Goal: Task Accomplishment & Management: Manage account settings

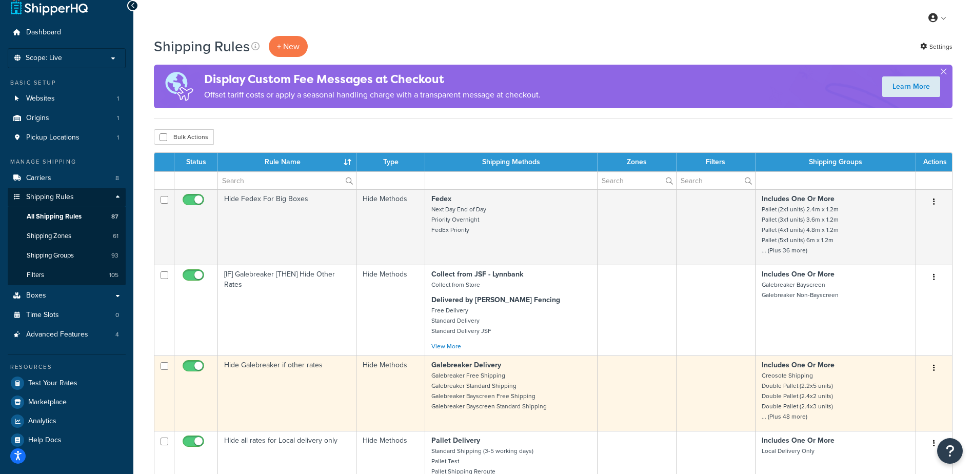
scroll to position [26, 0]
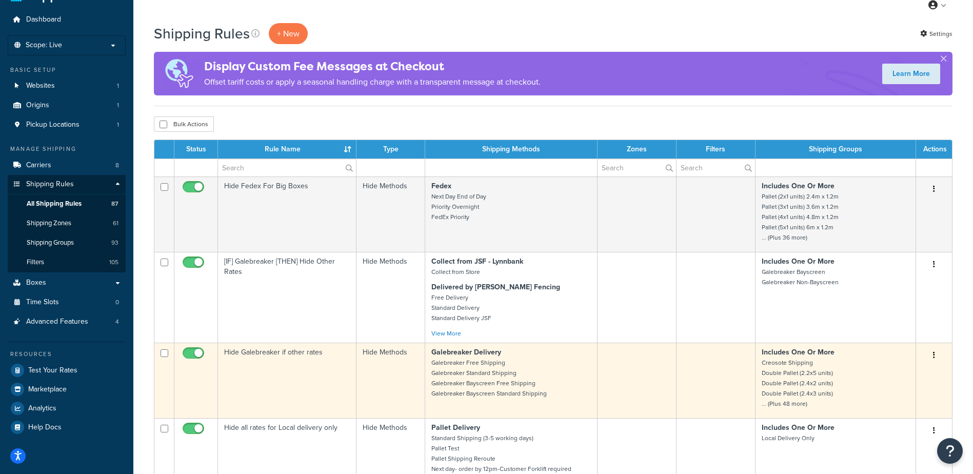
click at [663, 378] on td at bounding box center [636, 380] width 79 height 75
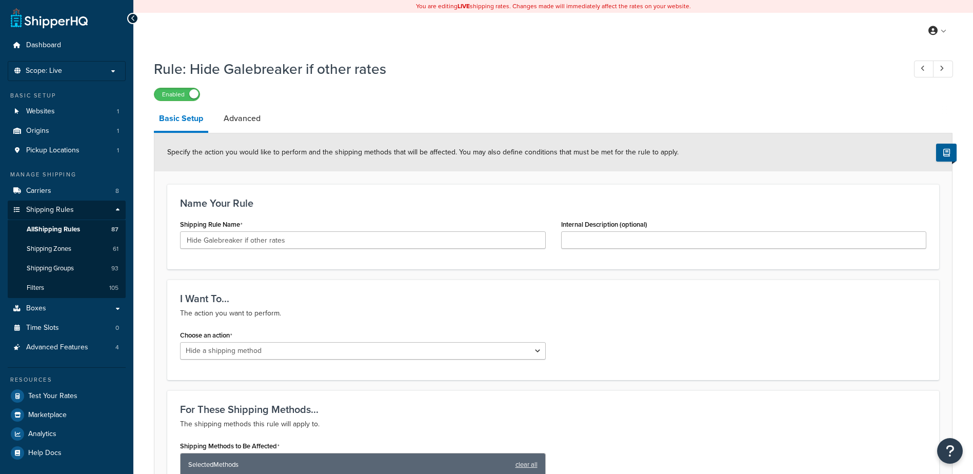
select select "HIDE"
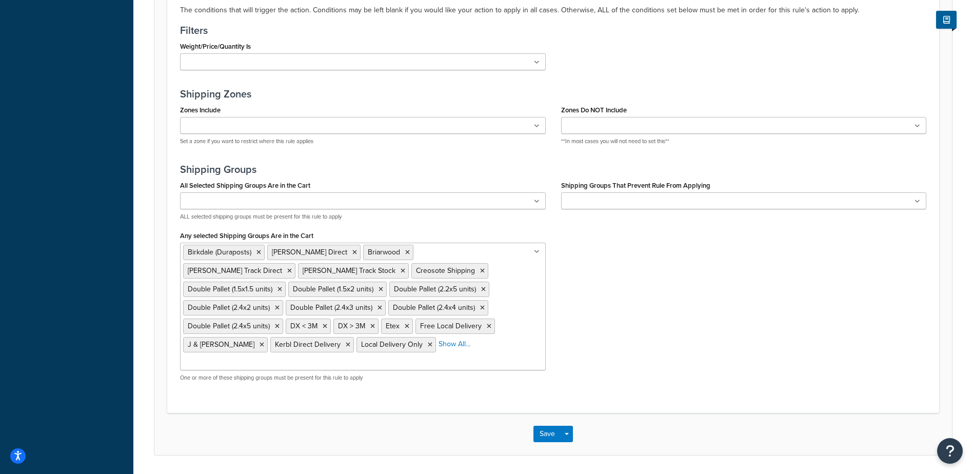
click at [513, 330] on ul "Birkdale (Duraposts) [PERSON_NAME] Direct Briarwood [PERSON_NAME] Track Direct …" at bounding box center [363, 307] width 366 height 128
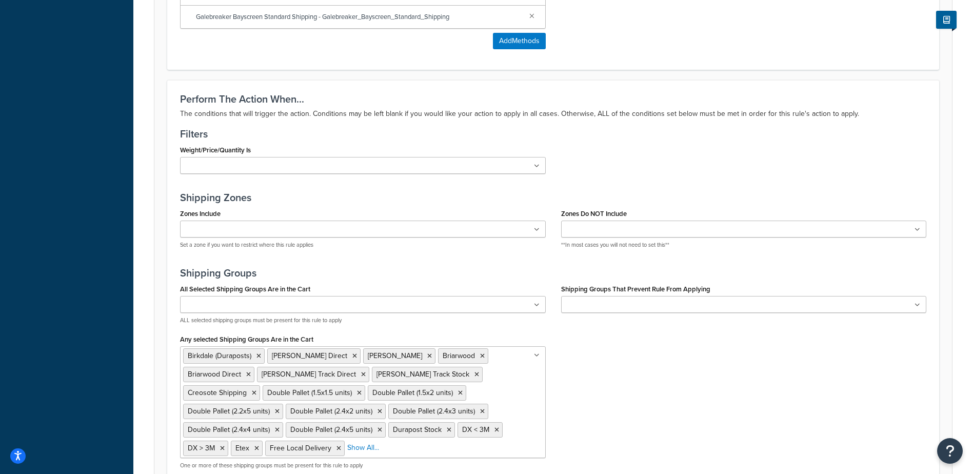
scroll to position [685, 0]
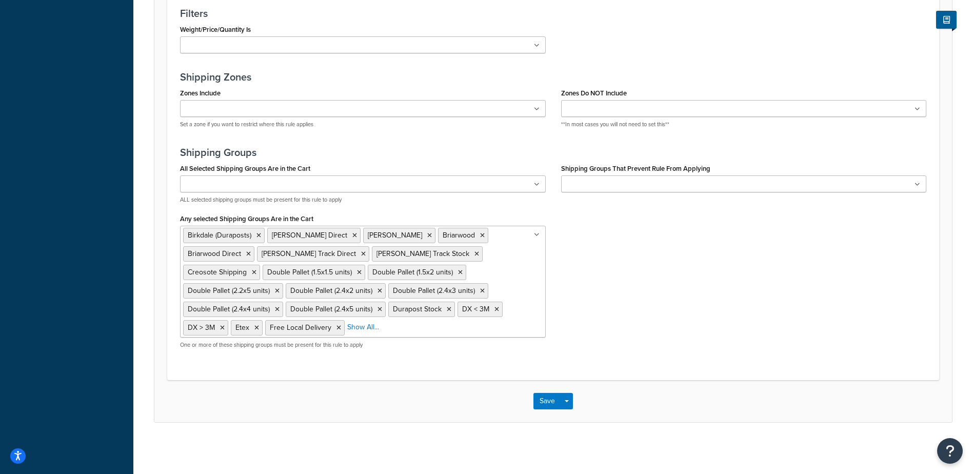
click at [501, 317] on ul "Birkdale (Duraposts) [PERSON_NAME] Direct [PERSON_NAME] Stock Briarwood Briarwo…" at bounding box center [363, 282] width 366 height 112
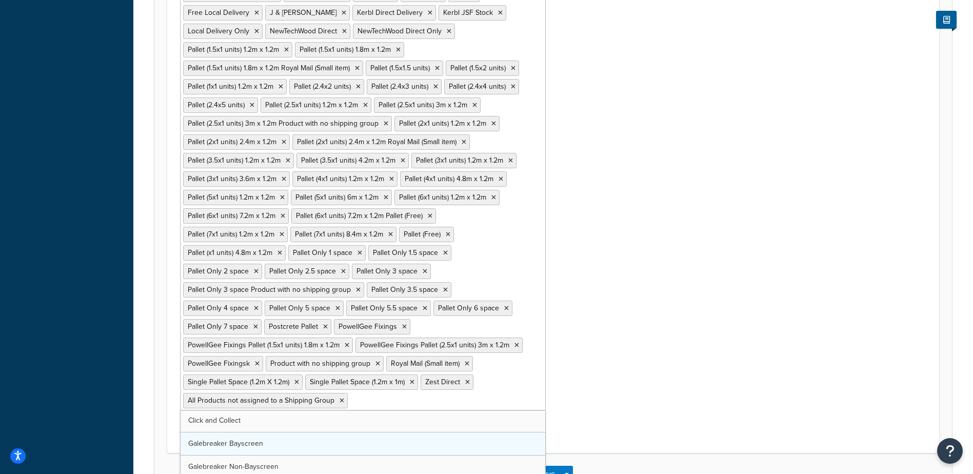
scroll to position [0, 0]
click at [715, 335] on div "All Selected Shipping Groups Are in the Cart Birkdale (Duraposts) [PERSON_NAME]…" at bounding box center [552, 100] width 761 height 657
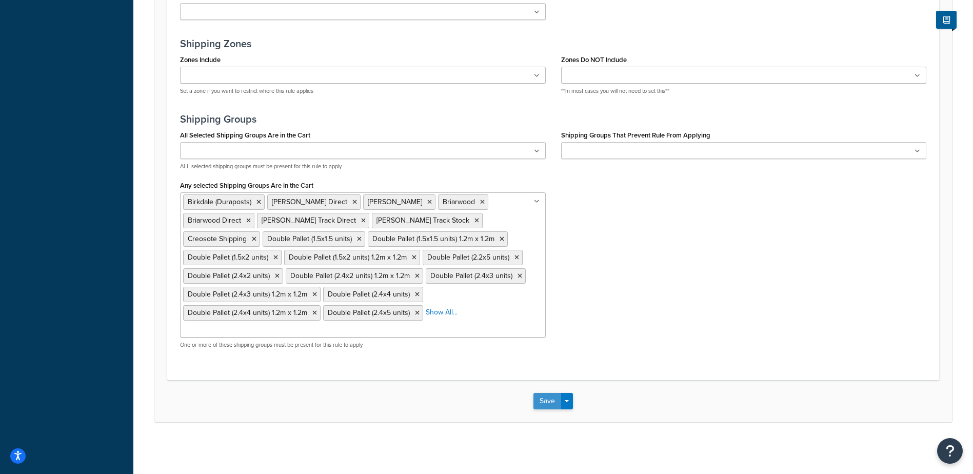
click at [543, 402] on button "Save" at bounding box center [547, 401] width 28 height 16
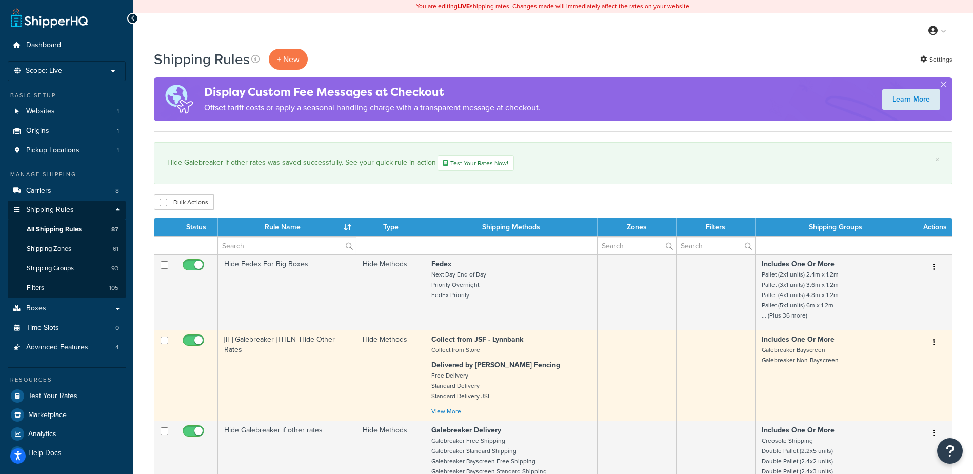
scroll to position [141, 0]
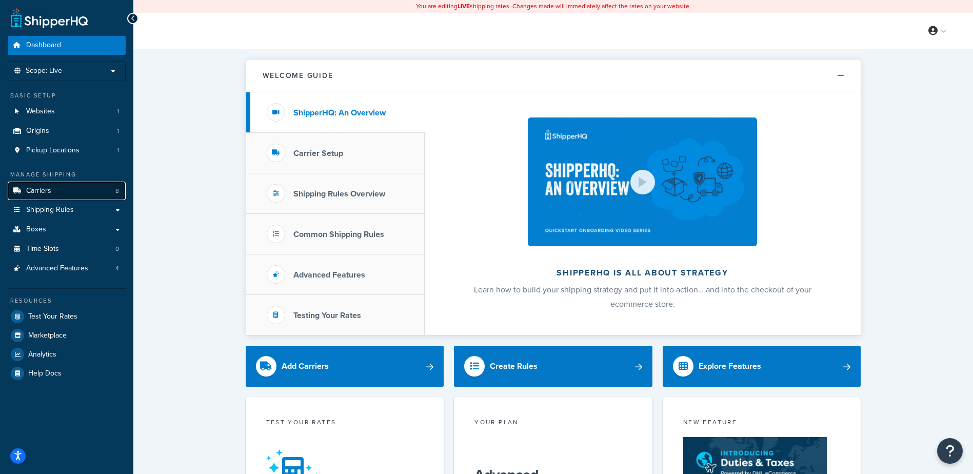
click at [67, 197] on link "Carriers 8" at bounding box center [67, 191] width 118 height 19
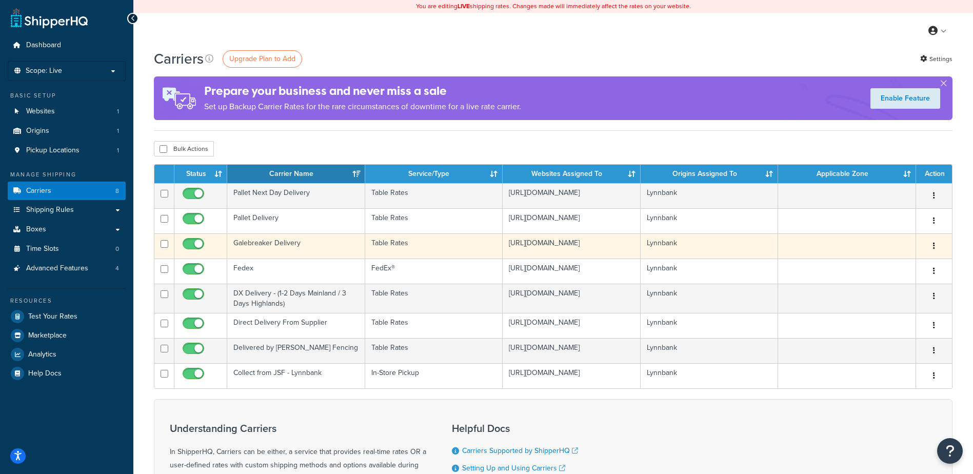
click at [289, 247] on td "Galebreaker Delivery" at bounding box center [296, 245] width 138 height 25
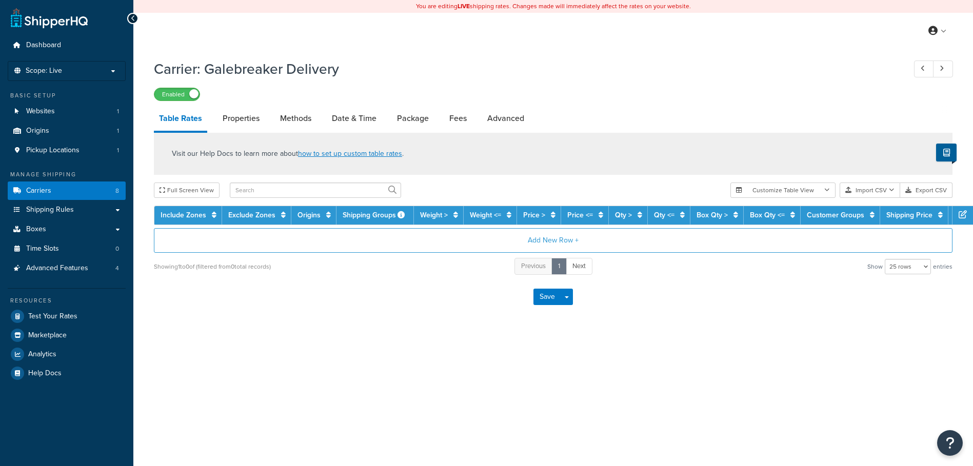
select select "25"
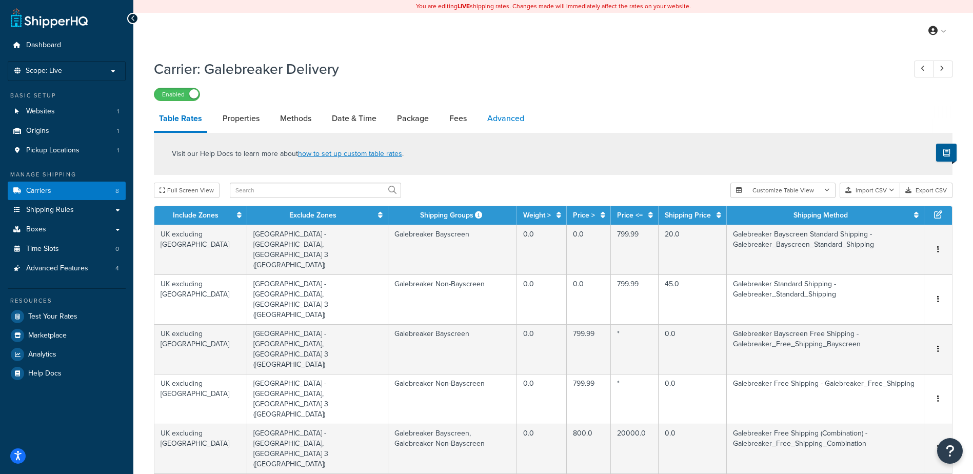
click at [507, 123] on link "Advanced" at bounding box center [505, 118] width 47 height 25
select select "false"
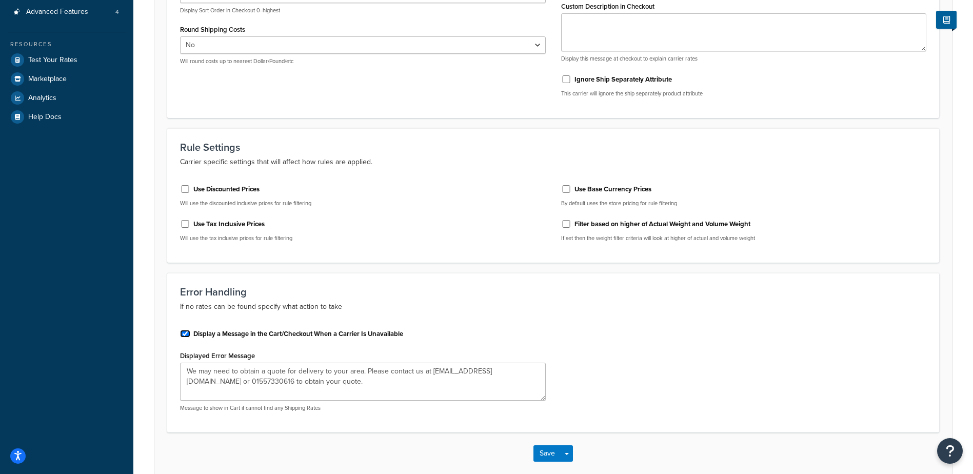
click at [184, 333] on input "Display a Message in the Cart/Checkout When a Carrier Is Unavailable" at bounding box center [185, 334] width 10 height 8
checkbox input "false"
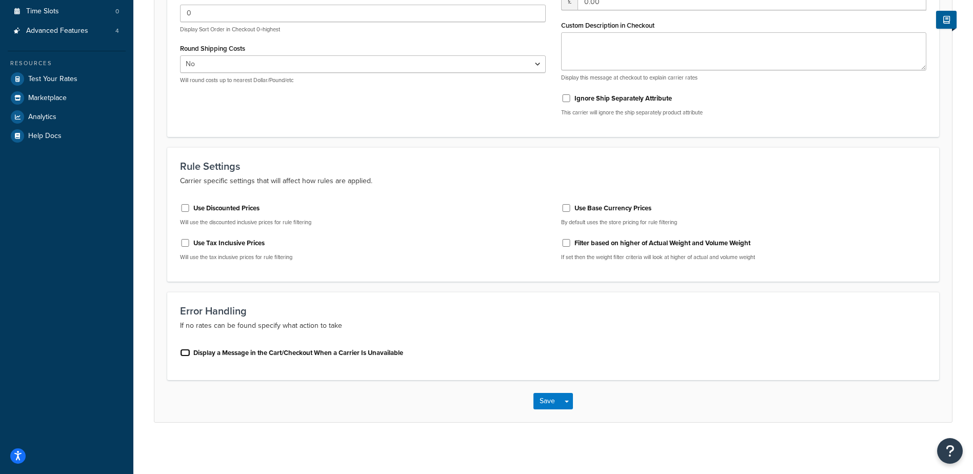
scroll to position [238, 0]
click at [548, 398] on button "Save" at bounding box center [547, 401] width 28 height 16
